Goal: Information Seeking & Learning: Find specific fact

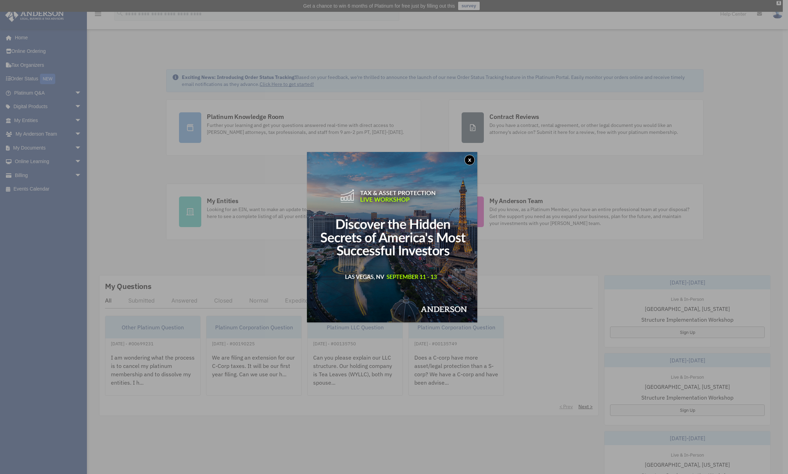
click at [472, 162] on button "x" at bounding box center [469, 160] width 10 height 10
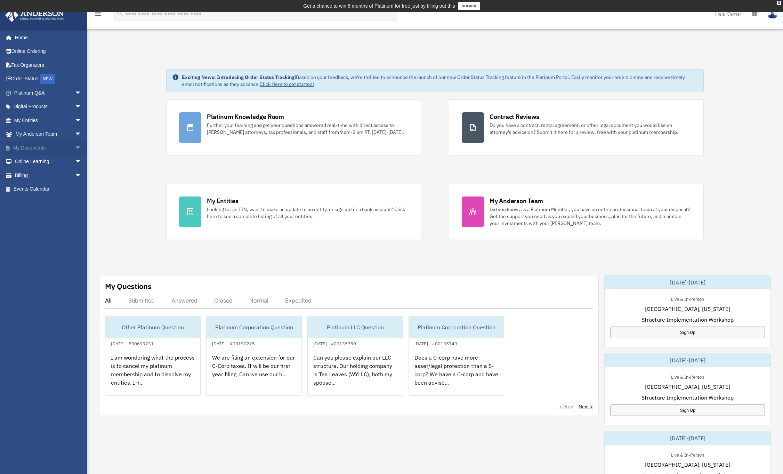
click at [38, 149] on link "My Documents arrow_drop_down" at bounding box center [48, 148] width 87 height 14
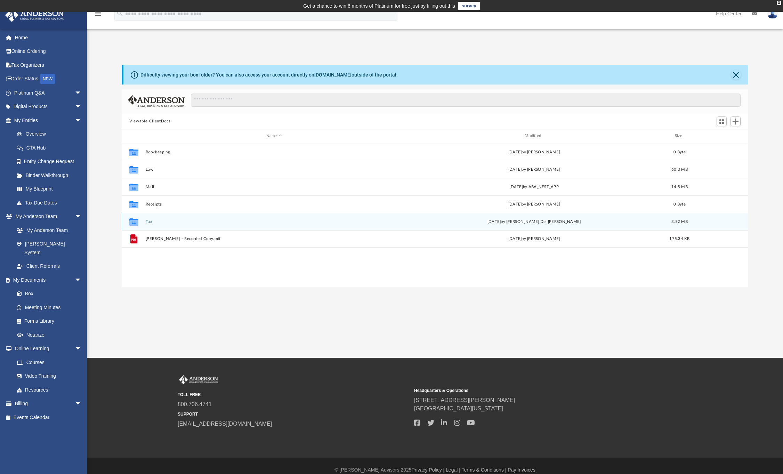
scroll to position [153, 621]
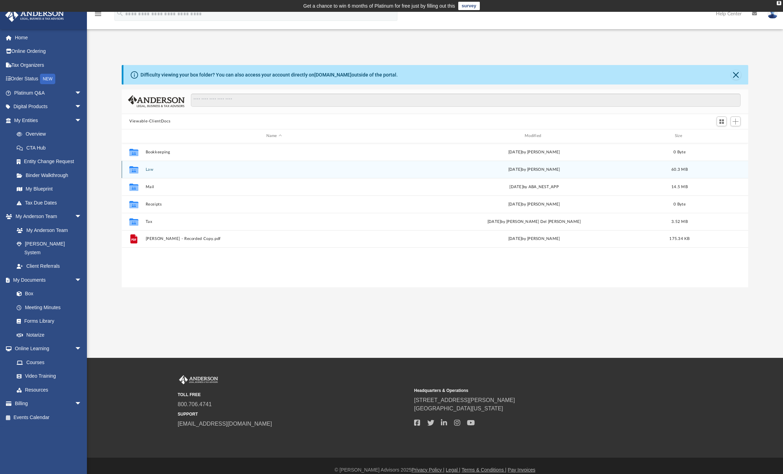
click at [133, 167] on icon "grid" at bounding box center [133, 169] width 9 height 7
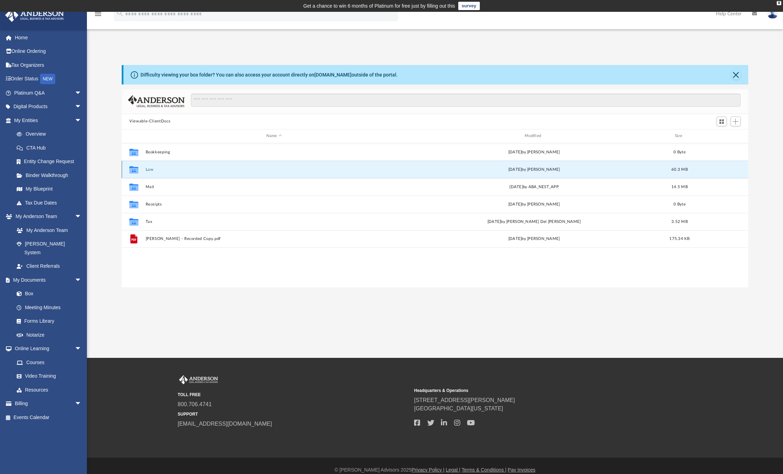
click at [133, 167] on icon "grid" at bounding box center [133, 169] width 9 height 7
click at [132, 171] on icon "grid" at bounding box center [133, 169] width 9 height 7
click at [150, 168] on button "Law" at bounding box center [274, 169] width 257 height 5
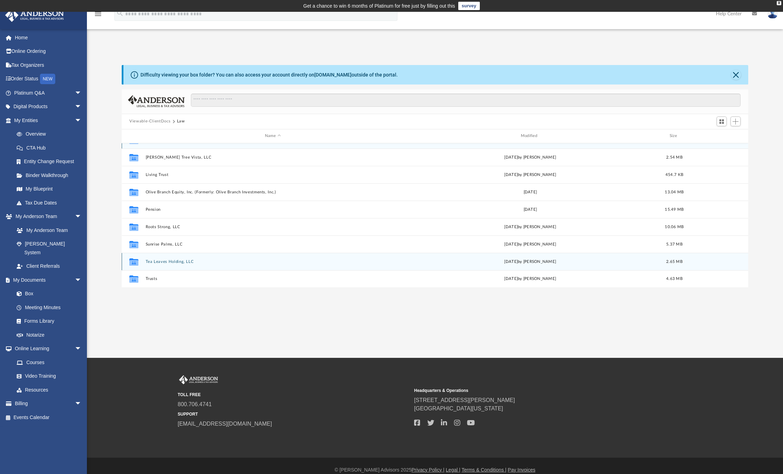
scroll to position [0, 0]
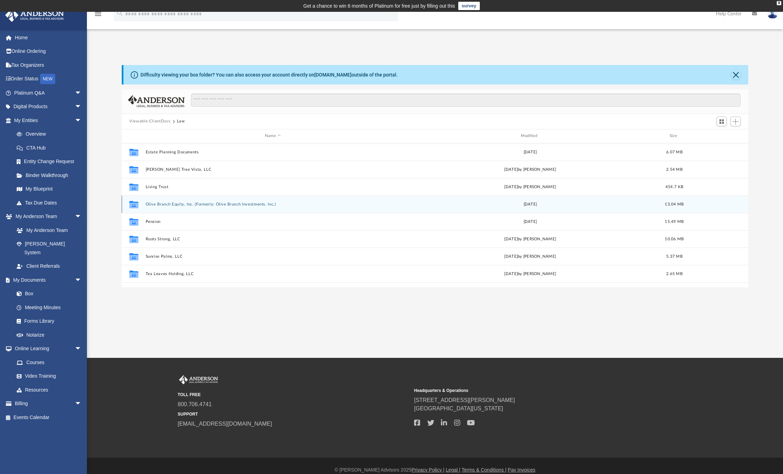
click at [160, 204] on button "Olive Branch Equity, Inc. (Formerly: Olive Branch Investments, Inc.)" at bounding box center [273, 204] width 254 height 5
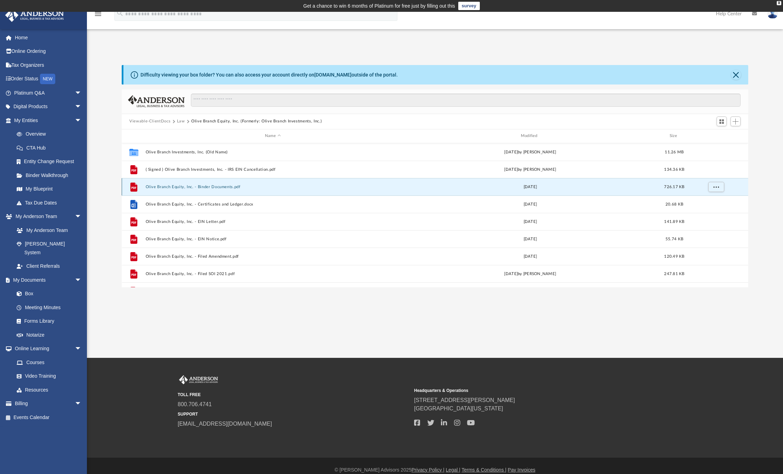
click at [180, 185] on button "Olive Branch Equity, Inc. - Binder Documents.pdf" at bounding box center [273, 187] width 254 height 5
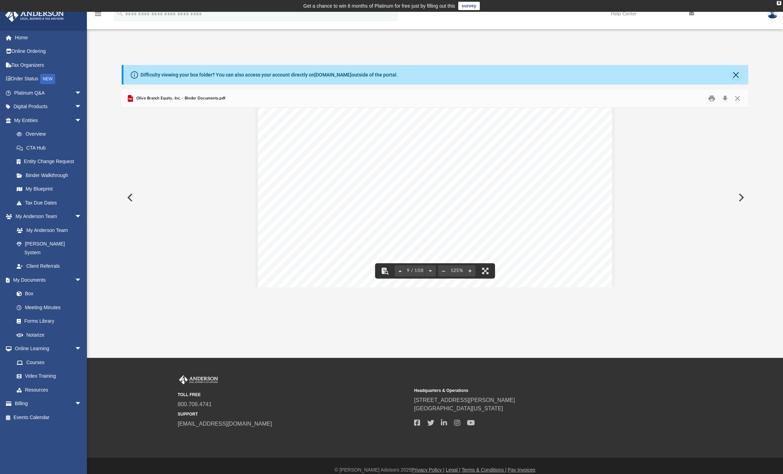
scroll to position [4037, 0]
click at [349, 140] on span "1008 W. Avenue M14, Suite A" at bounding box center [332, 140] width 59 height 6
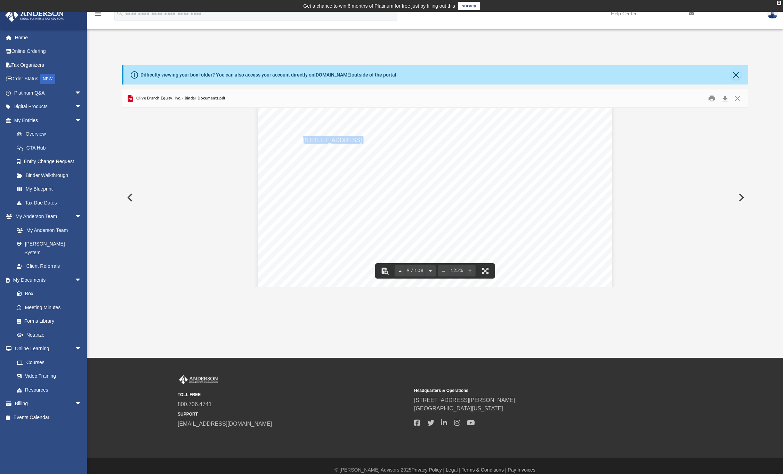
click at [374, 145] on div "Olive Branch Equity, Inc. ORGANIZATIONAL MEETING This section contains the star…" at bounding box center [435, 60] width 355 height 459
drag, startPoint x: 399, startPoint y: 138, endPoint x: 301, endPoint y: 138, distance: 97.7
click at [299, 253] on div "Olive Branch Equity, Inc. ORGANIZATIONAL MEETING This section contains the star…" at bounding box center [435, 60] width 355 height 459
click at [292, 227] on div "Olive Branch Equity, Inc. ORGANIZATIONAL MEETING This section contains the star…" at bounding box center [435, 60] width 355 height 459
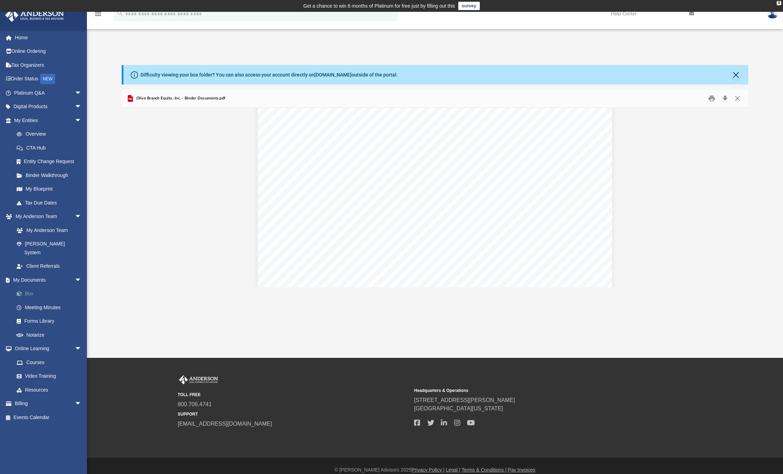
scroll to position [621, 0]
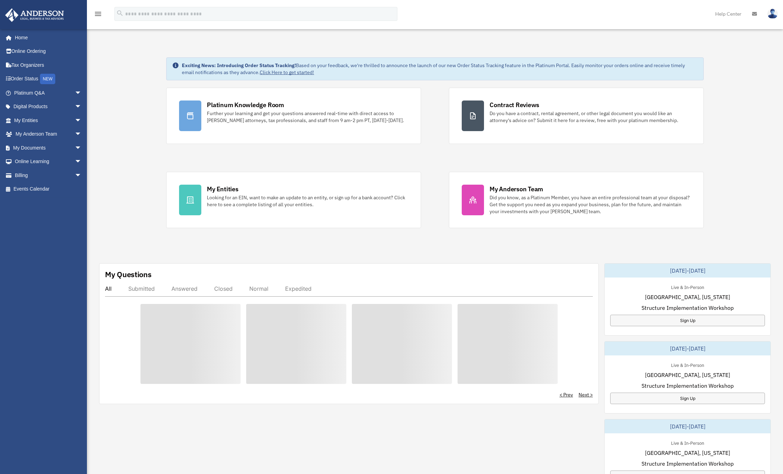
click at [439, 281] on div "My Questions All Submitted Answered Closed Normal Expedited < Prev Next >" at bounding box center [349, 333] width 500 height 141
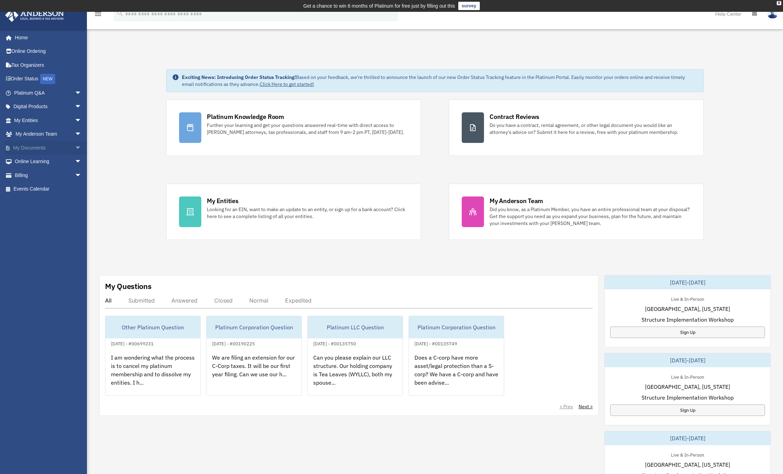
click at [34, 146] on link "My Documents arrow_drop_down" at bounding box center [48, 148] width 87 height 14
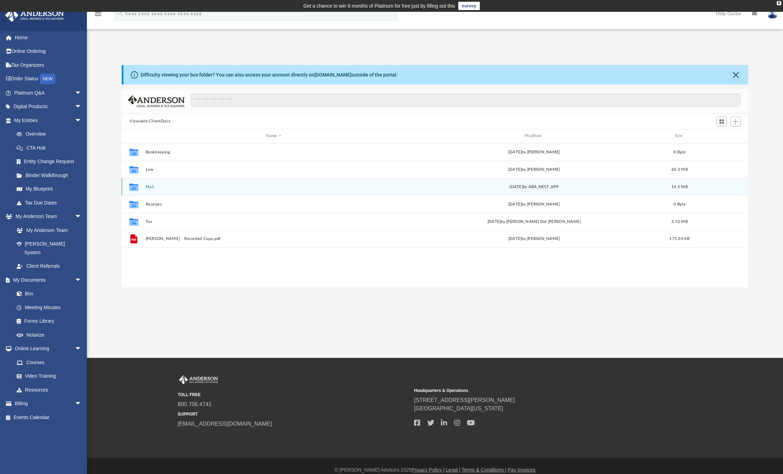
scroll to position [153, 621]
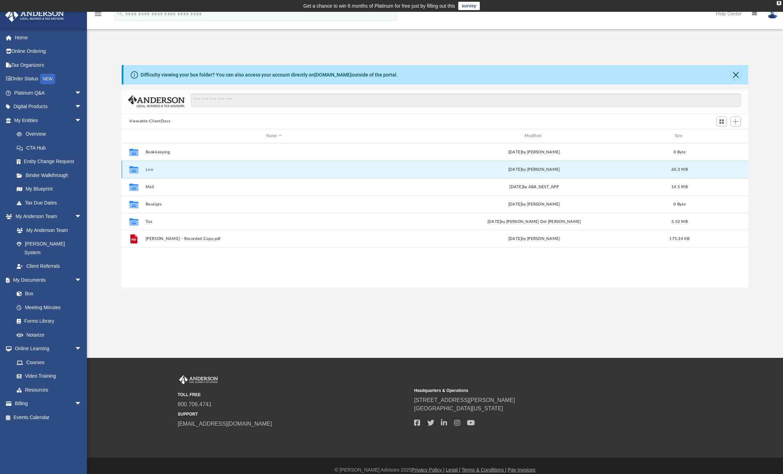
click at [150, 168] on button "Law" at bounding box center [274, 169] width 257 height 5
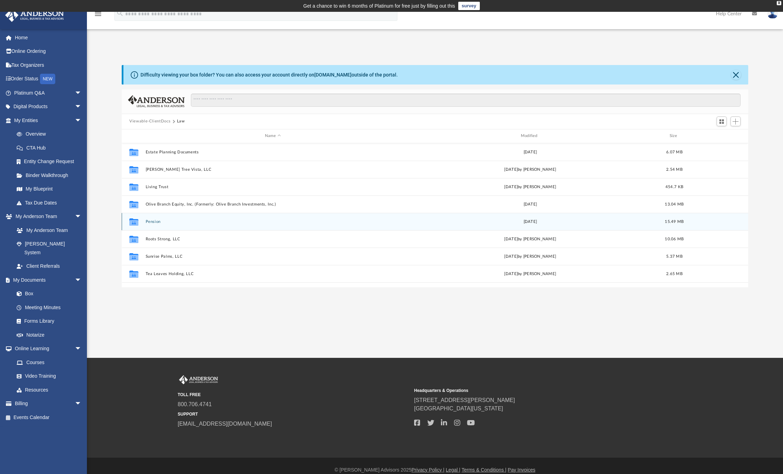
click at [148, 220] on button "Pension" at bounding box center [273, 221] width 254 height 5
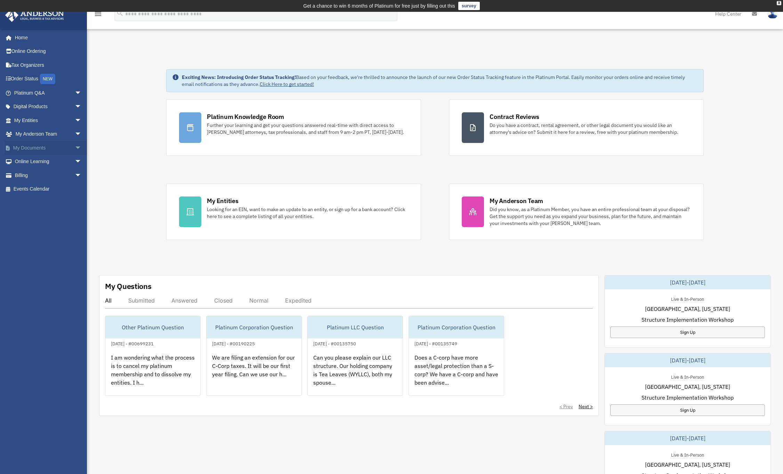
click at [31, 148] on link "My Documents arrow_drop_down" at bounding box center [48, 148] width 87 height 14
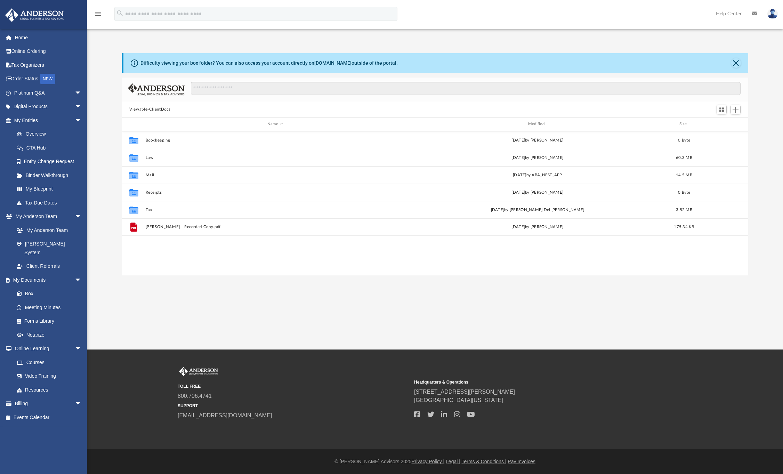
scroll to position [6, 6]
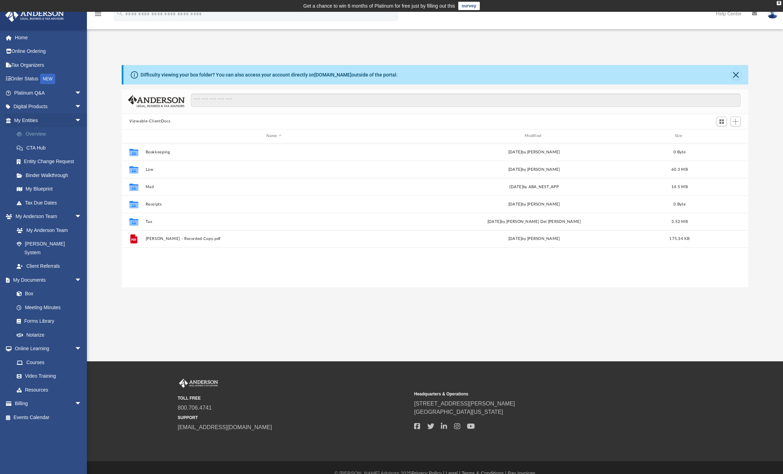
click at [41, 136] on link "Overview" at bounding box center [51, 134] width 82 height 14
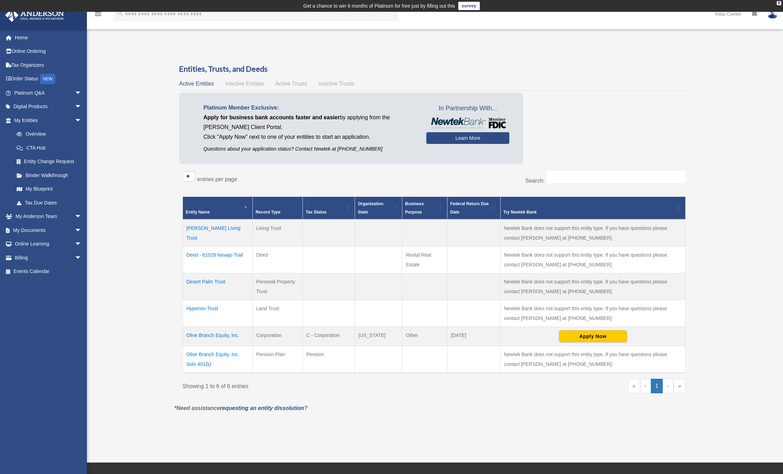
click at [215, 336] on td "Olive Branch Equity, Inc." at bounding box center [218, 336] width 70 height 19
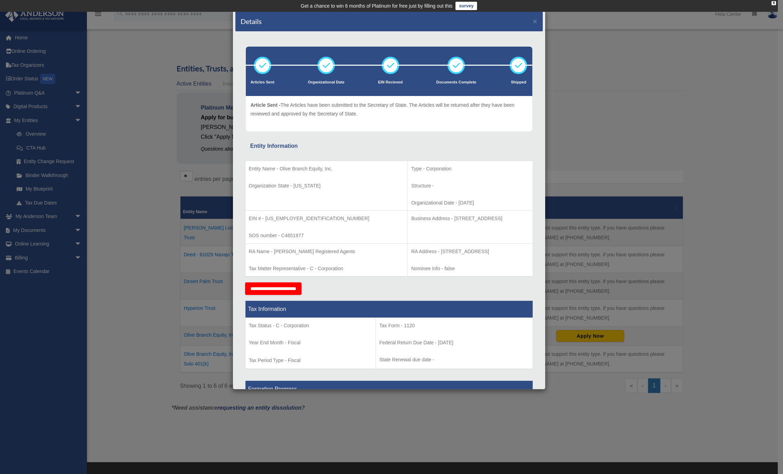
scroll to position [3, 0]
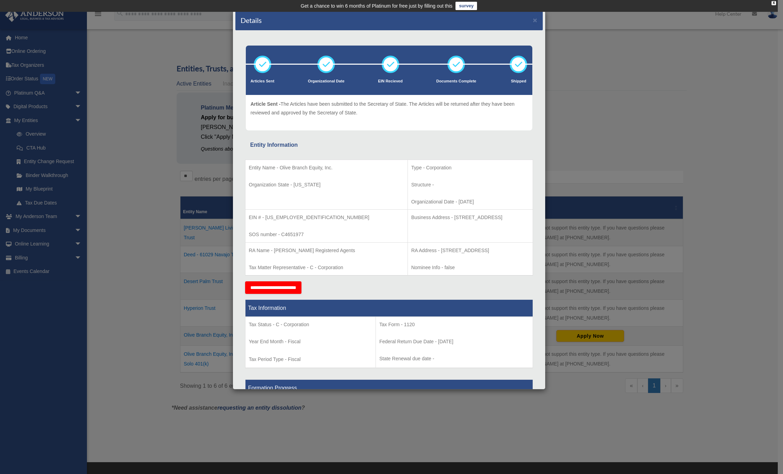
drag, startPoint x: 390, startPoint y: 217, endPoint x: 474, endPoint y: 221, distance: 84.2
click at [474, 221] on p "Business Address - [STREET_ADDRESS]" at bounding box center [470, 217] width 118 height 9
copy p "[STREET_ADDRESS]"
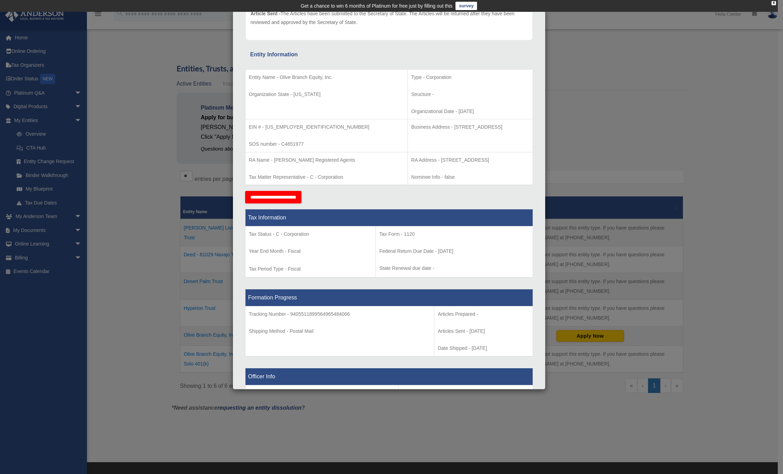
scroll to position [0, 0]
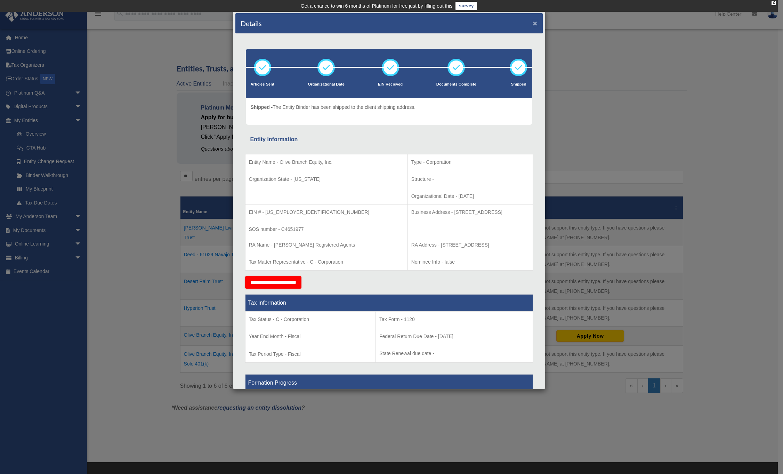
click at [533, 24] on button "×" at bounding box center [535, 22] width 5 height 7
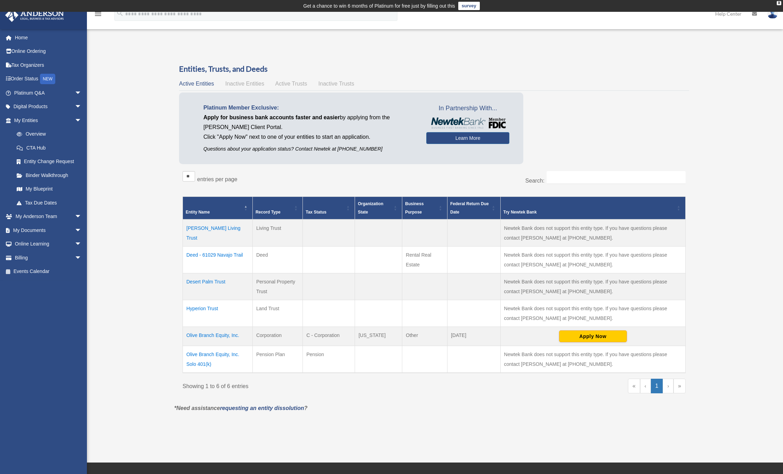
click at [216, 352] on td "Olive Branch Equity, Inc. Solo 401(k)" at bounding box center [218, 359] width 70 height 27
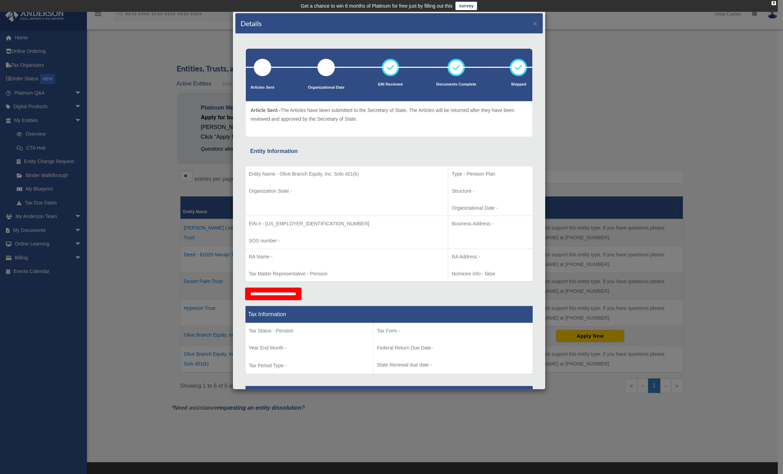
click at [281, 223] on p "EIN # - [US_EMPLOYER_IDENTIFICATION_NUMBER]" at bounding box center [347, 223] width 196 height 9
copy p "3851623"
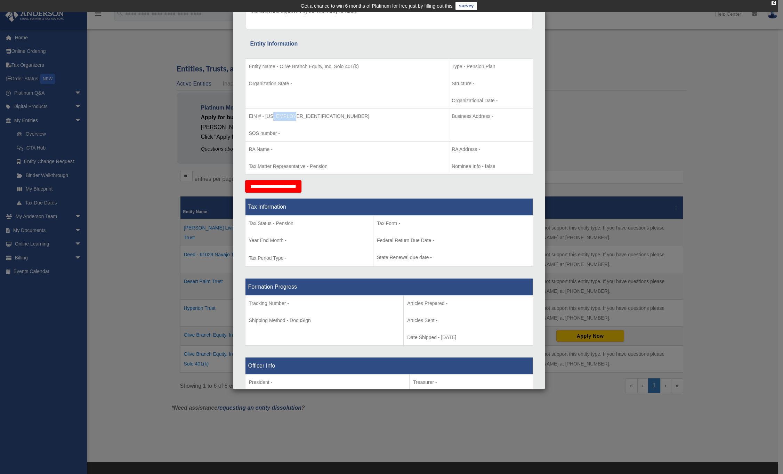
scroll to position [110, 0]
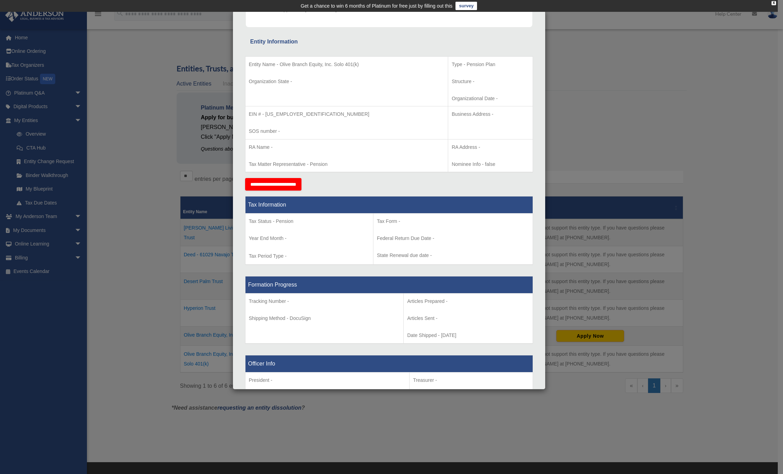
click at [302, 65] on p "Entity Name - Olive Branch Equity, Inc. Solo 401(k)" at bounding box center [347, 64] width 196 height 9
